Goal: Task Accomplishment & Management: Complete application form

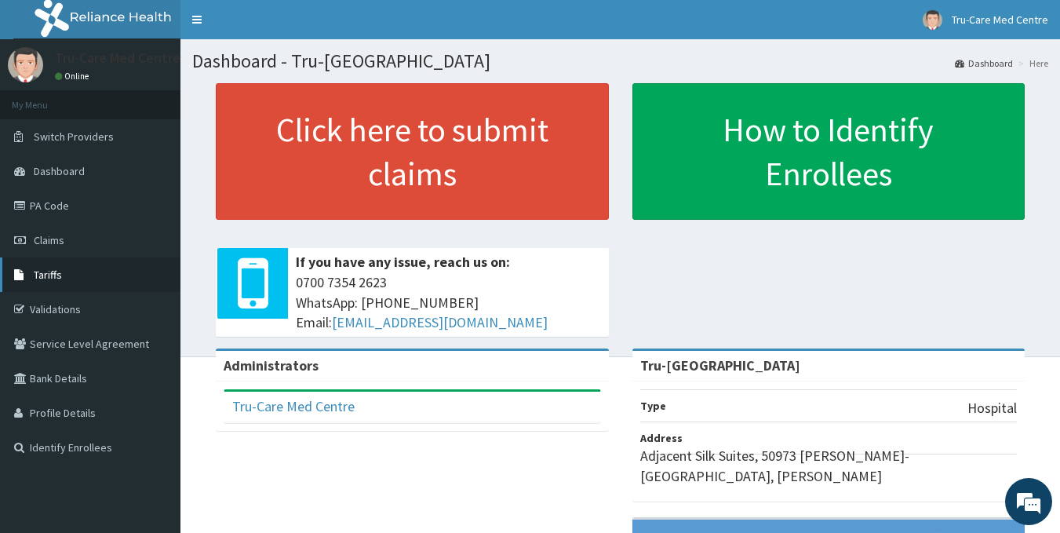
click at [35, 272] on span "Tariffs" at bounding box center [48, 275] width 28 height 14
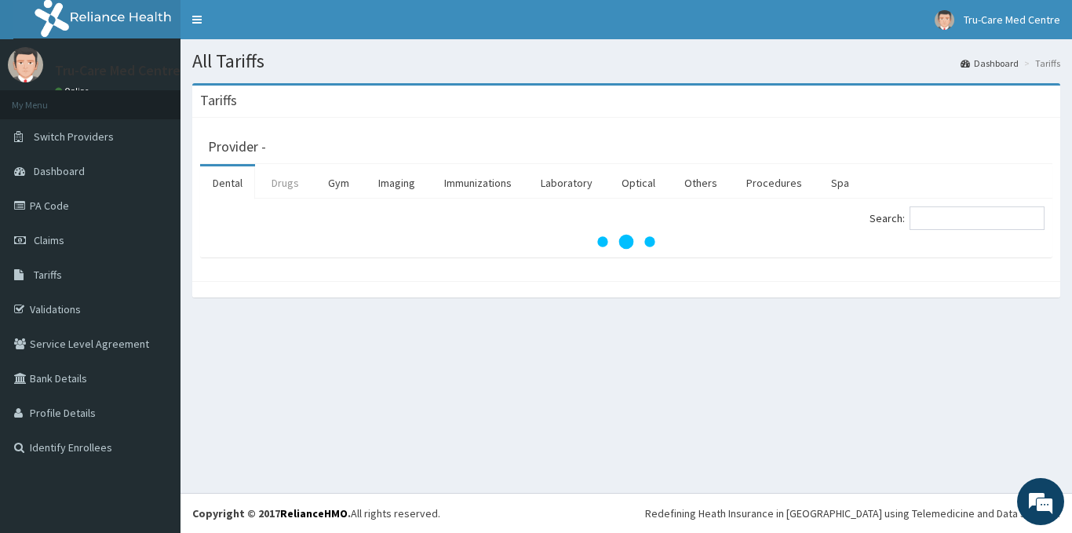
click at [289, 186] on link "Drugs" at bounding box center [285, 182] width 53 height 33
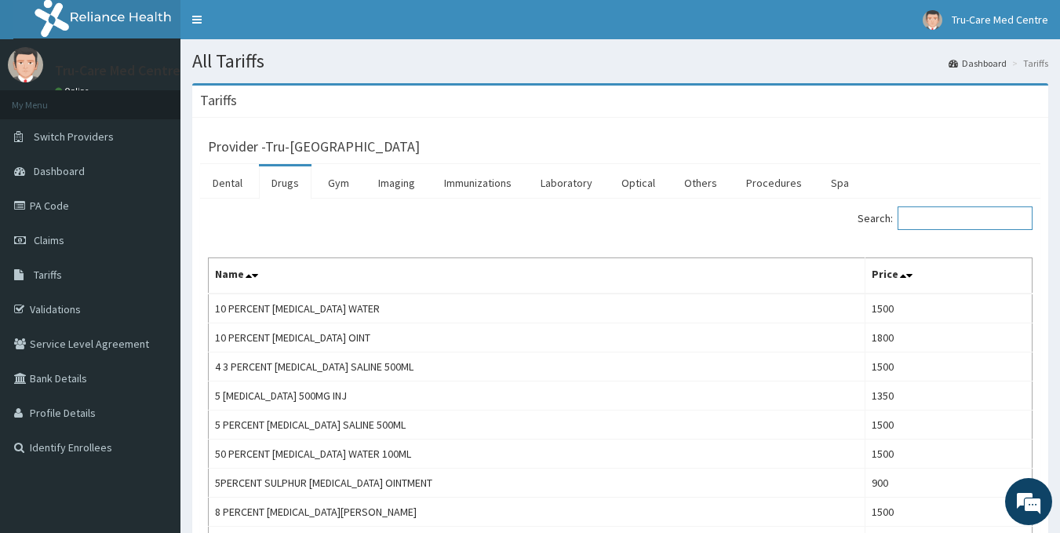
click at [957, 221] on input "Search:" at bounding box center [965, 218] width 135 height 24
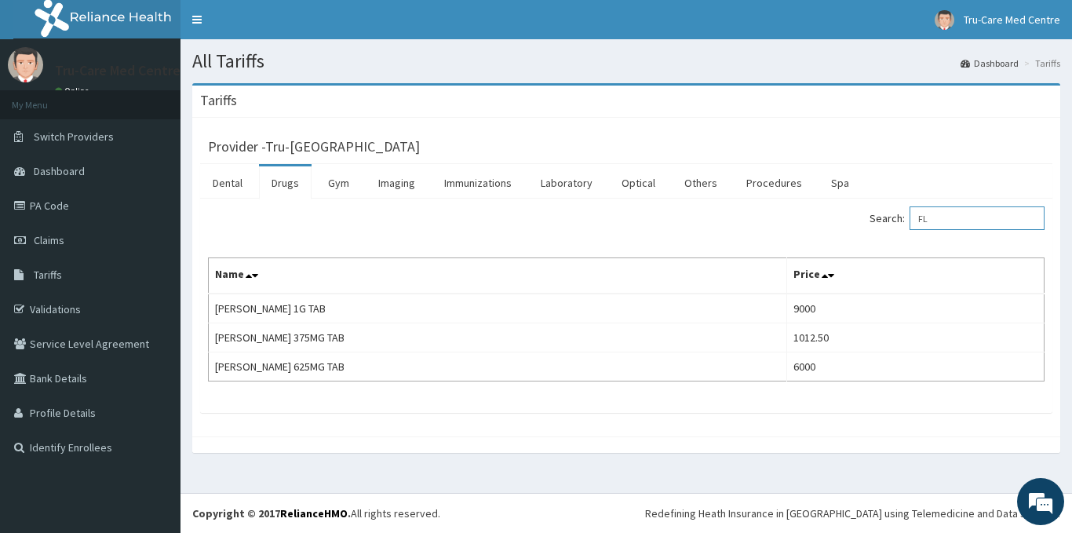
type input "F"
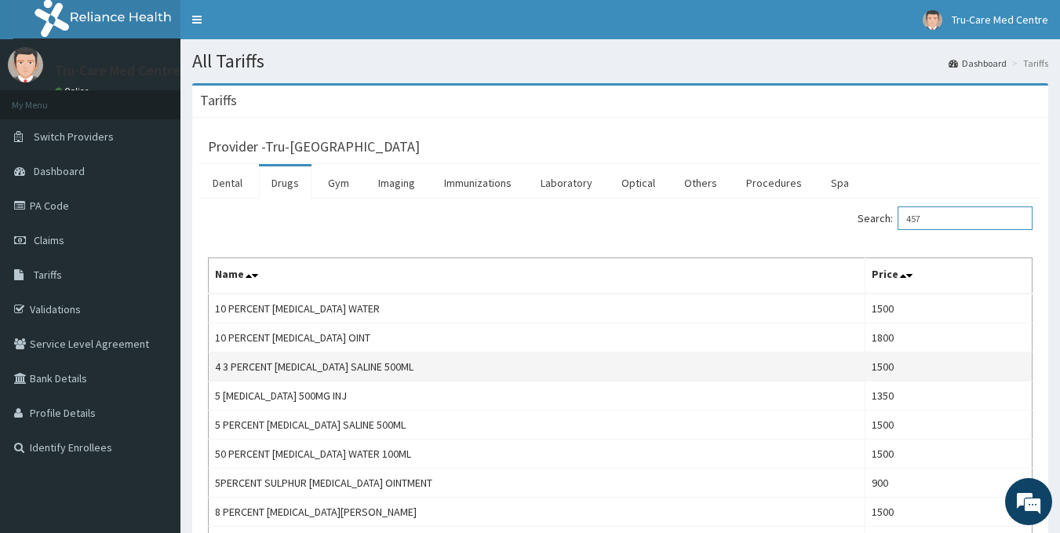
scroll to position [46, 0]
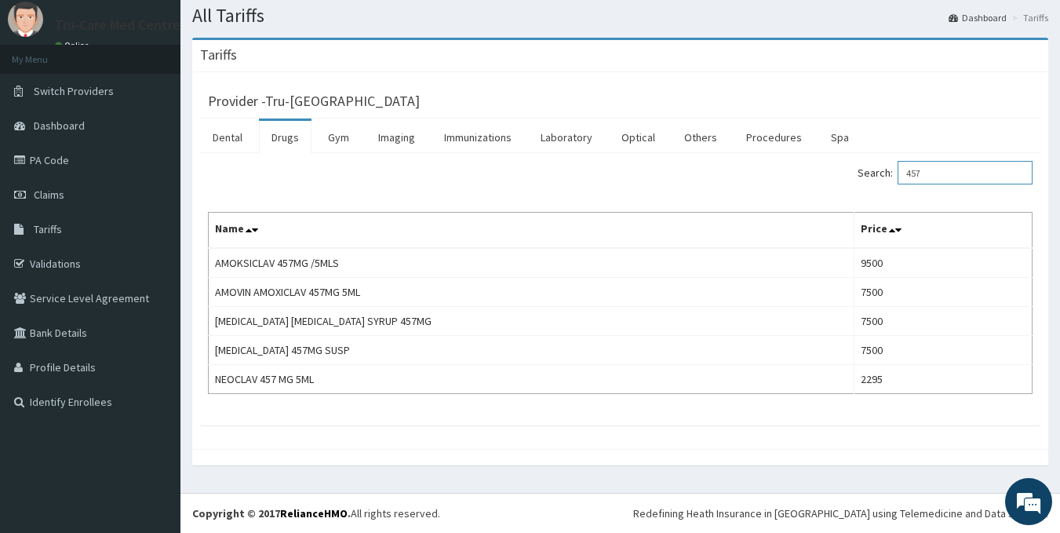
type input "457"
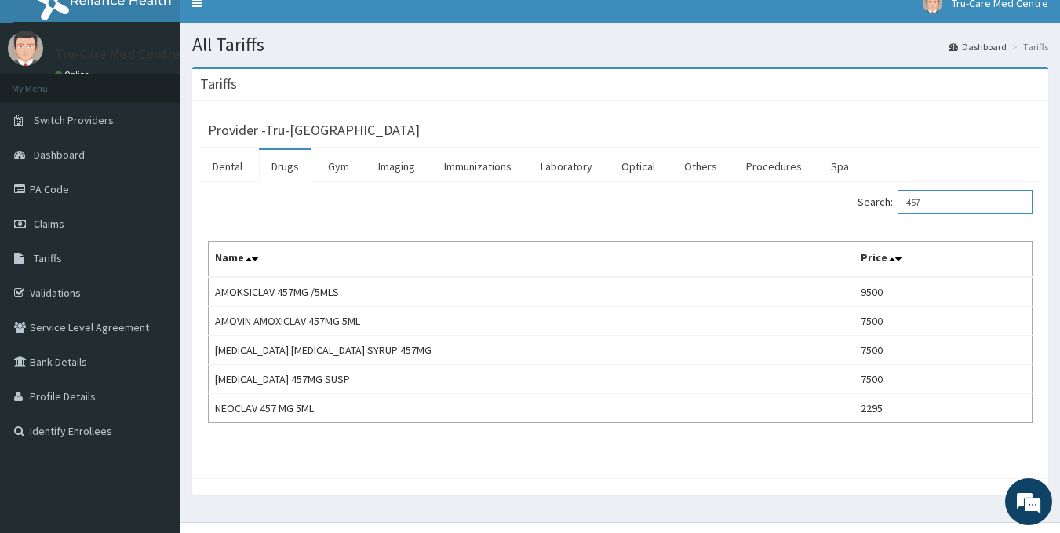
scroll to position [0, 0]
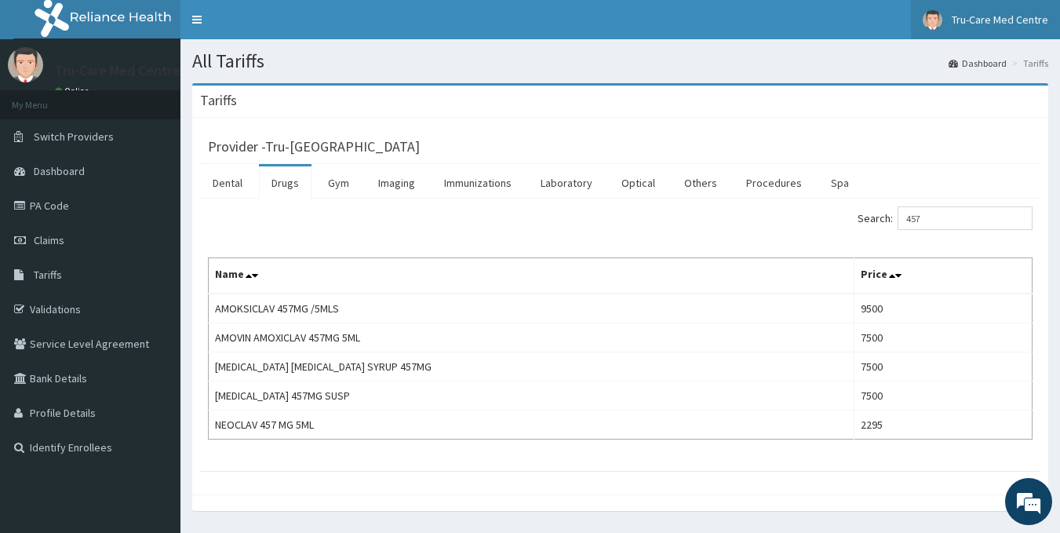
drag, startPoint x: 1019, startPoint y: 13, endPoint x: 1018, endPoint y: 23, distance: 9.4
click at [1019, 13] on span "Tru-Care Med Centre" at bounding box center [1000, 20] width 97 height 14
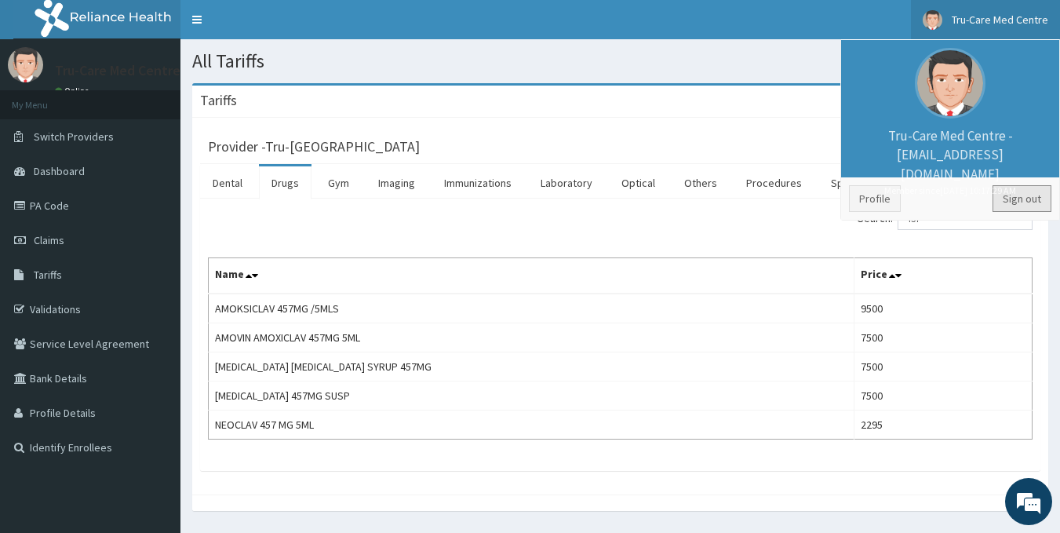
click at [1020, 211] on link "Sign out" at bounding box center [1022, 198] width 59 height 27
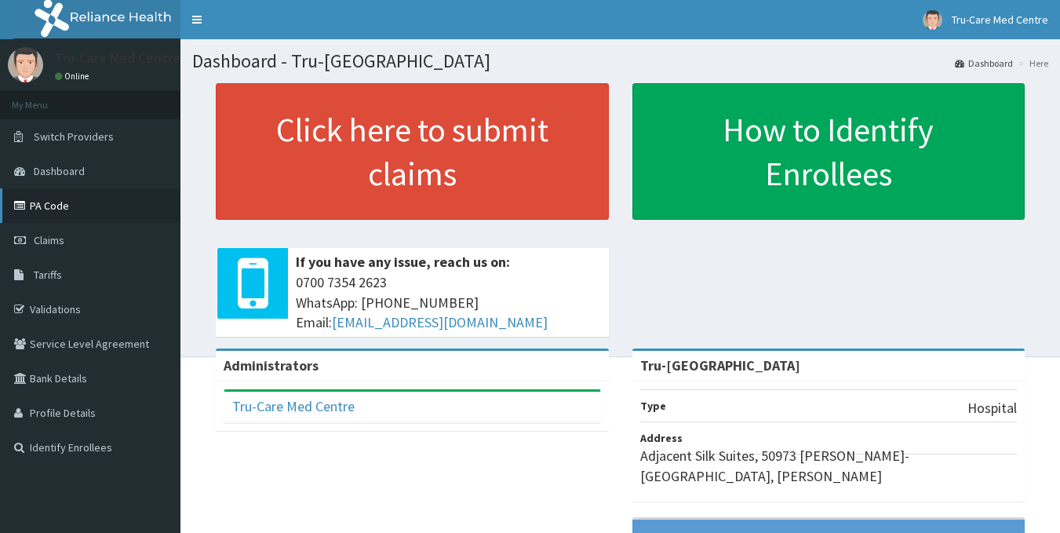
click at [44, 202] on link "PA Code" at bounding box center [90, 205] width 180 height 35
click at [41, 240] on span "Claims" at bounding box center [49, 240] width 31 height 14
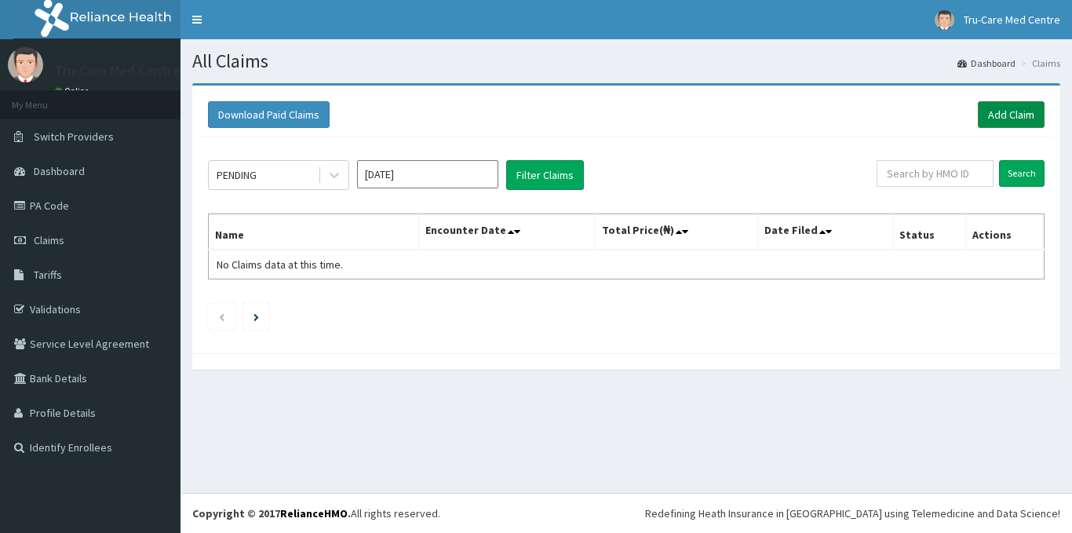
click at [993, 116] on link "Add Claim" at bounding box center [1011, 114] width 67 height 27
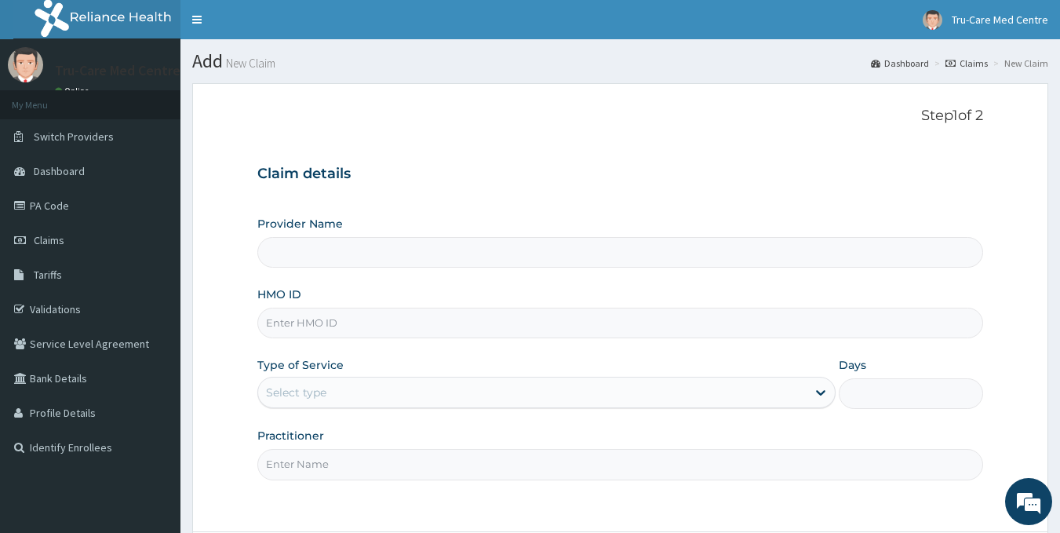
click at [308, 337] on input "HMO ID" at bounding box center [620, 323] width 727 height 31
paste input "RPI/10053/D"
type input "RPI/10053/D"
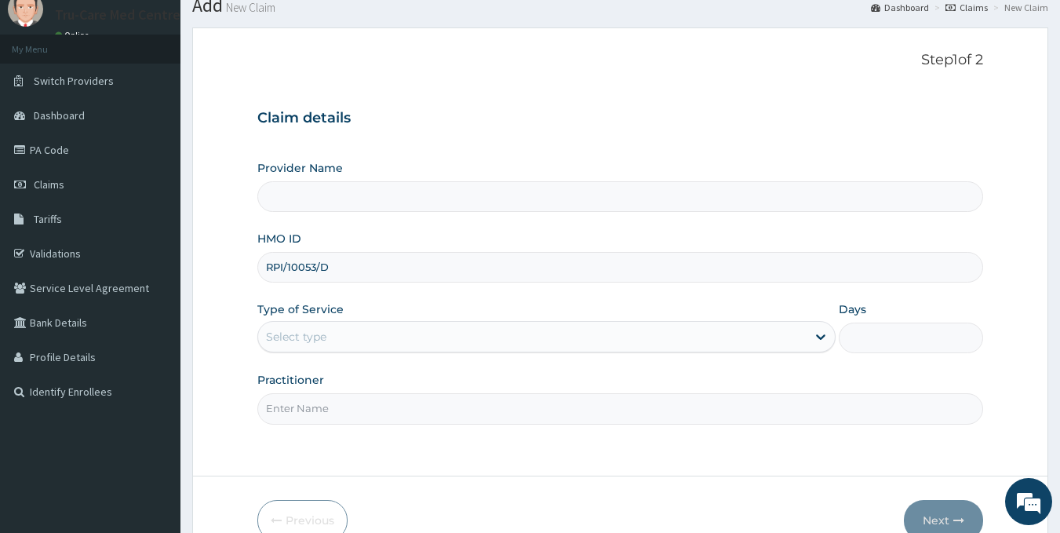
type input "Tru-Care Medical Centre"
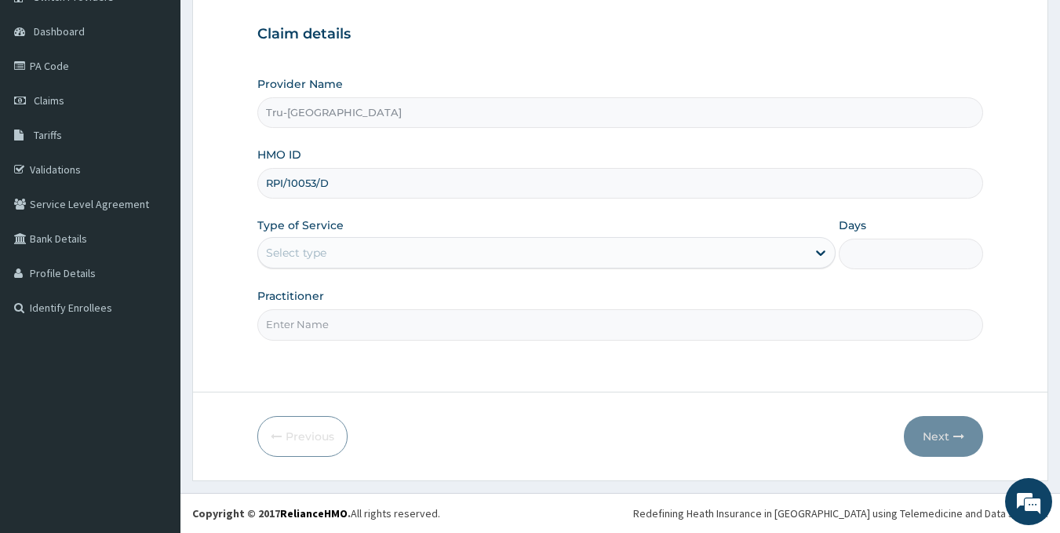
type input "RPI/10053/D"
click at [330, 250] on div "Select type" at bounding box center [532, 252] width 549 height 25
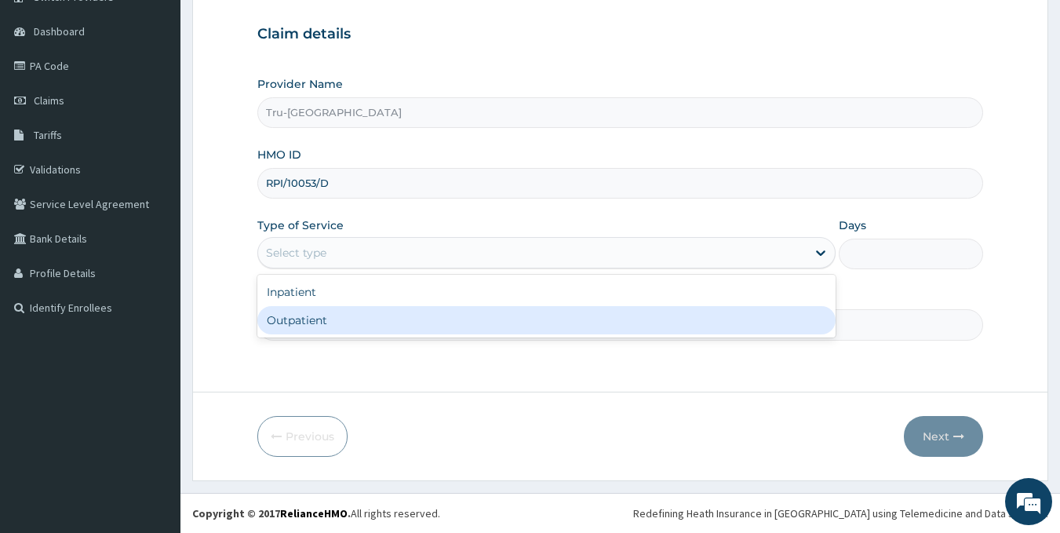
click at [311, 319] on div "Outpatient" at bounding box center [546, 320] width 578 height 28
type input "1"
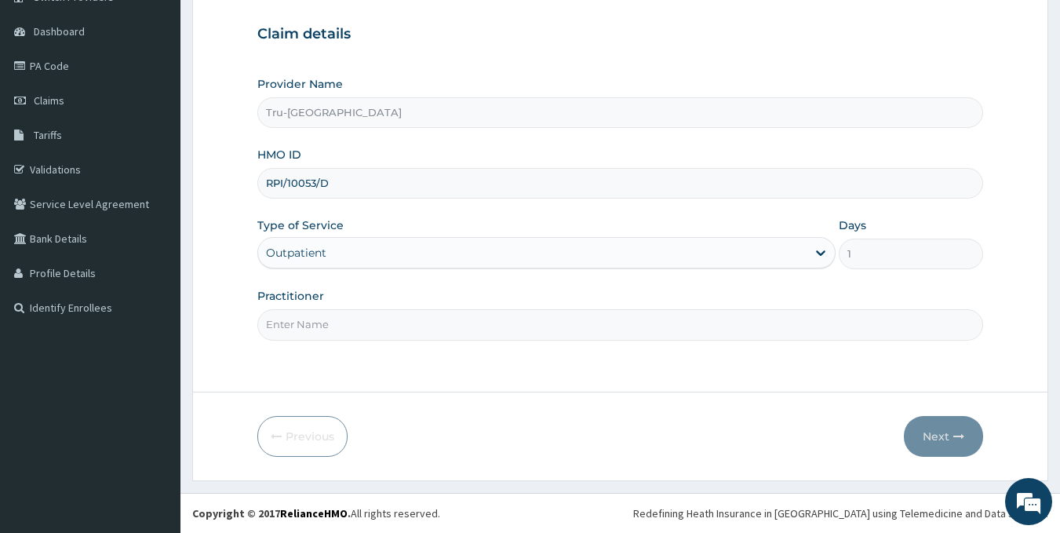
click at [315, 319] on input "Practitioner" at bounding box center [620, 324] width 727 height 31
paste input "IFEBUNANDU Obiora"
type input "DR IFEBUNANDU Obiora"
click at [933, 434] on button "Next" at bounding box center [943, 436] width 79 height 41
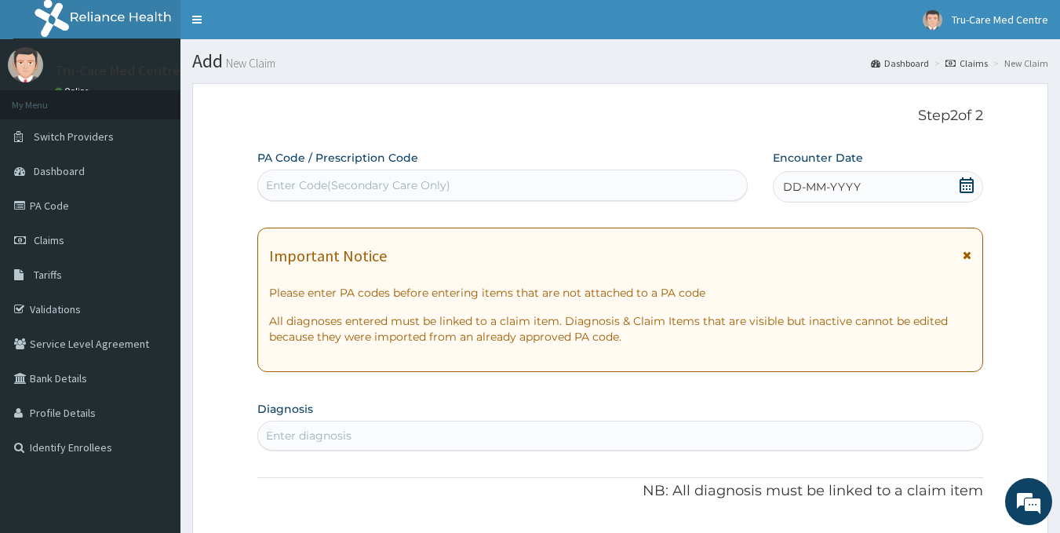
click at [286, 180] on div "Enter Code(Secondary Care Only)" at bounding box center [358, 185] width 184 height 16
paste input "PA/74A991"
type input "PA/74A991"
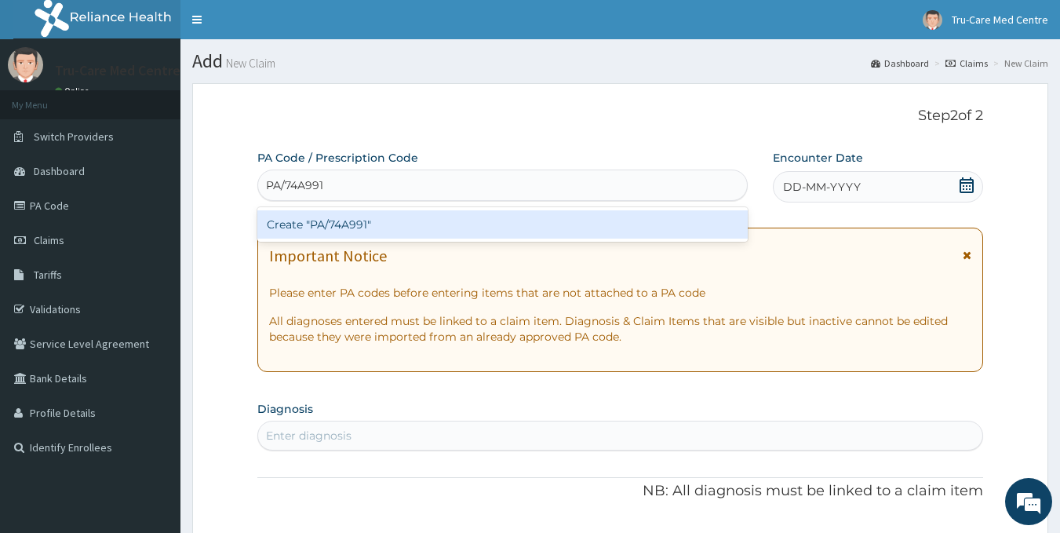
click at [439, 227] on div "Create "PA/74A991"" at bounding box center [502, 224] width 491 height 28
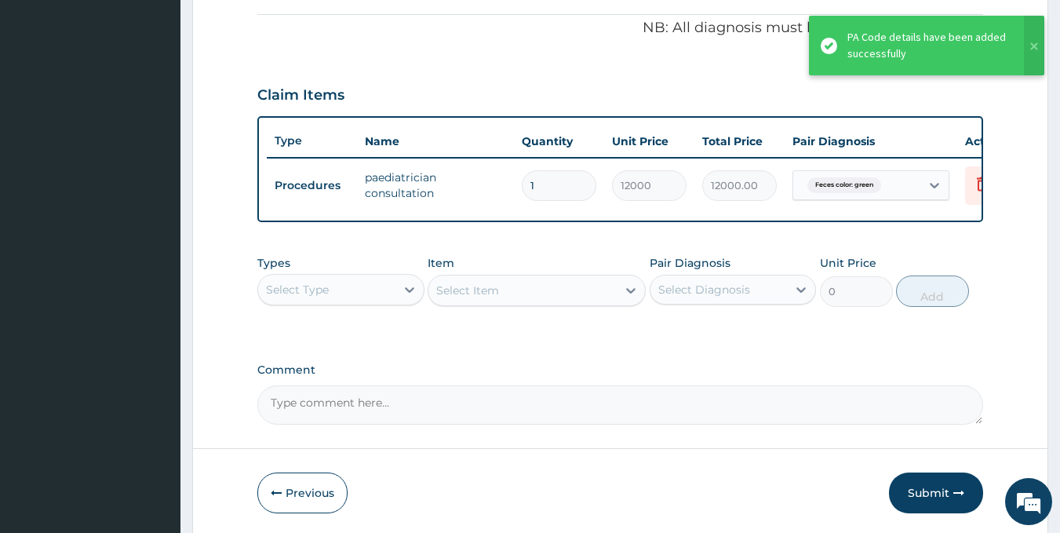
scroll to position [536, 0]
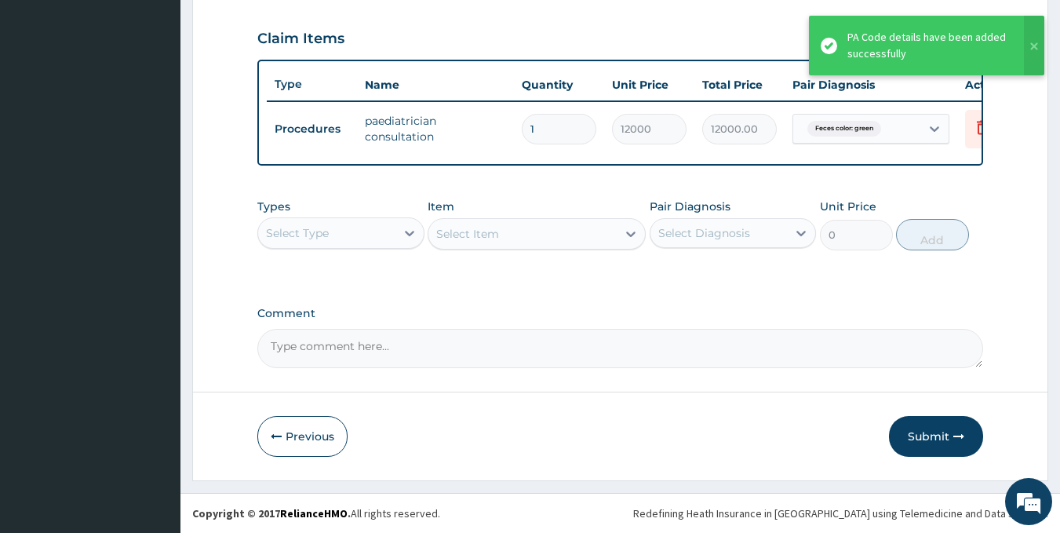
click at [929, 442] on button "Submit" at bounding box center [936, 436] width 94 height 41
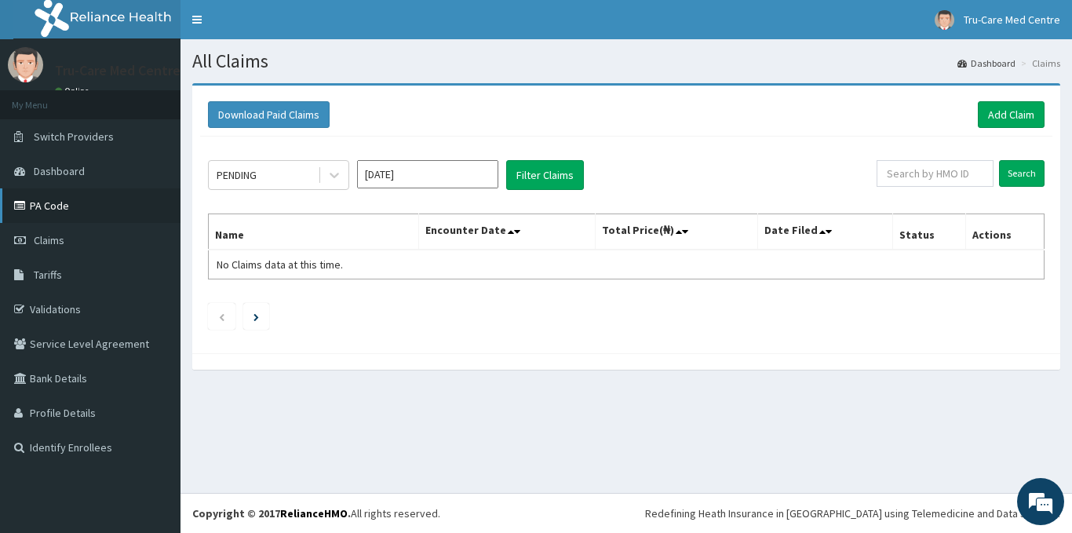
click at [40, 210] on link "PA Code" at bounding box center [90, 205] width 180 height 35
